Goal: Check status: Check status

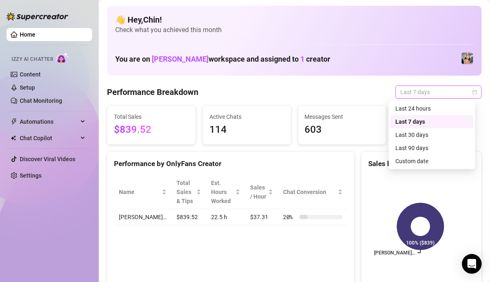
click at [470, 95] on span "Last 7 days" at bounding box center [438, 92] width 77 height 12
click at [448, 160] on div "Custom date" at bounding box center [432, 161] width 73 height 9
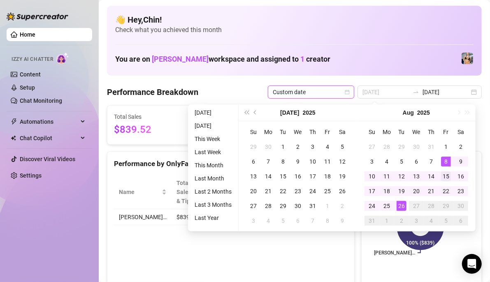
type input "[DATE]"
drag, startPoint x: 447, startPoint y: 175, endPoint x: 434, endPoint y: 183, distance: 16.1
click at [448, 174] on div "15" at bounding box center [446, 177] width 10 height 10
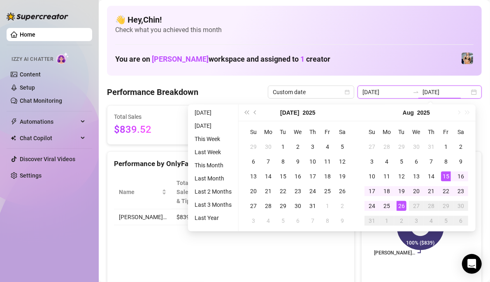
type input "[DATE]"
click at [403, 202] on div "26" at bounding box center [402, 206] width 10 height 10
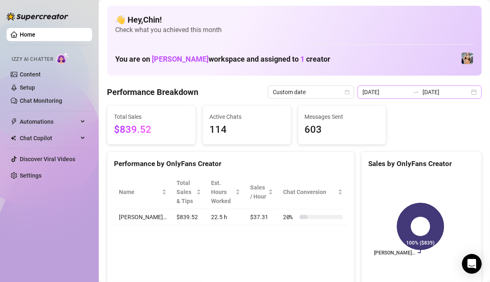
click at [468, 95] on div "[DATE] [DATE]" at bounding box center [420, 92] width 124 height 13
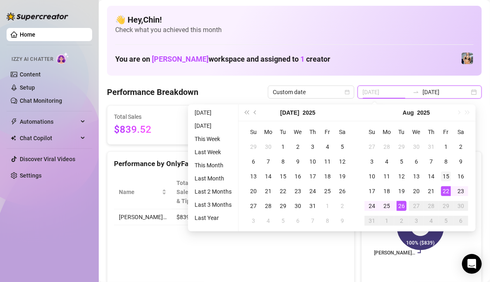
type input "[DATE]"
click at [445, 176] on div "15" at bounding box center [446, 177] width 10 height 10
type input "[DATE]"
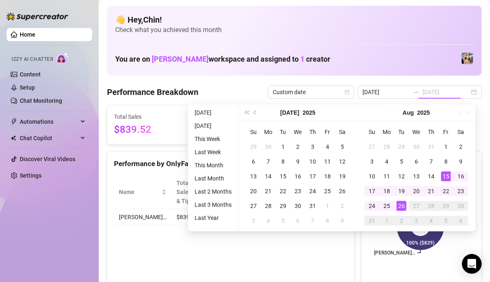
click at [405, 205] on div "26" at bounding box center [402, 206] width 10 height 10
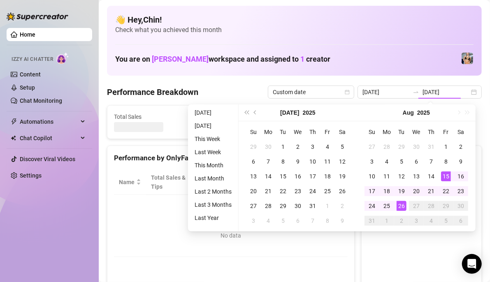
type input "[DATE]"
